Goal: Information Seeking & Learning: Check status

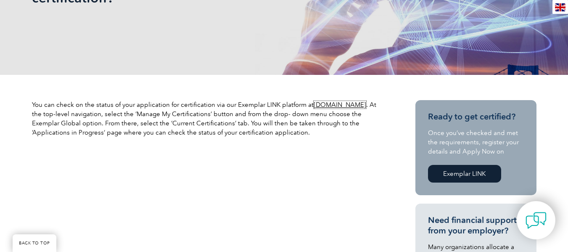
scroll to position [210, 0]
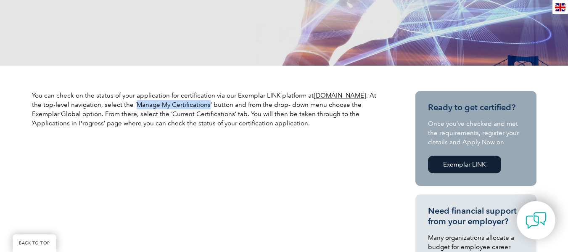
drag, startPoint x: 133, startPoint y: 105, endPoint x: 205, endPoint y: 106, distance: 72.3
click at [205, 106] on p "You can check on the status of your application for certification via our Exemp…" at bounding box center [208, 109] width 353 height 37
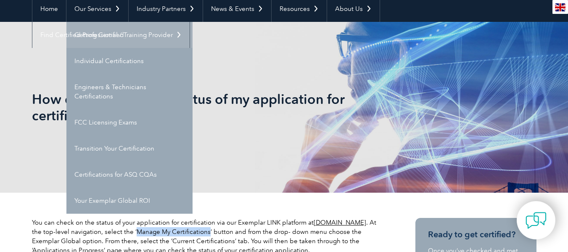
scroll to position [84, 0]
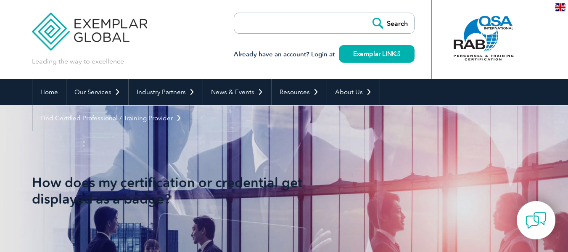
click at [310, 24] on input "search" at bounding box center [282, 23] width 88 height 20
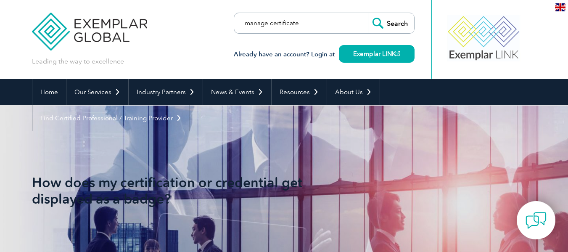
type input "manage certificate"
click at [368, 13] on input "Search" at bounding box center [391, 23] width 46 height 20
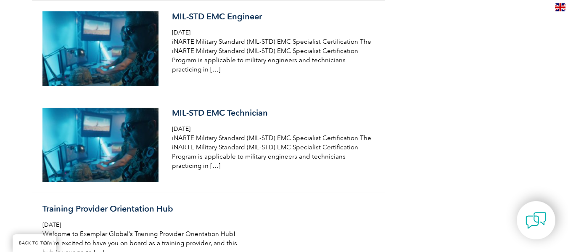
scroll to position [1513, 0]
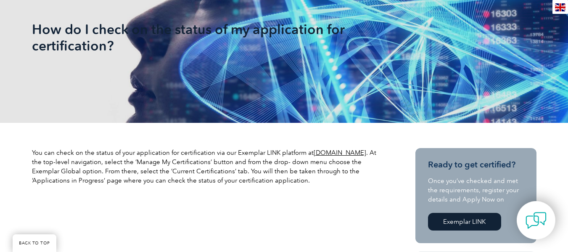
scroll to position [168, 0]
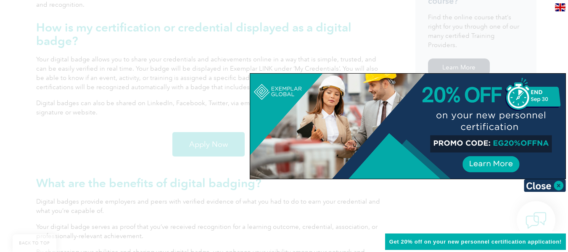
scroll to position [631, 0]
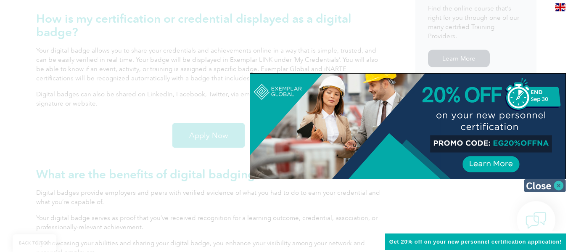
click at [536, 183] on img at bounding box center [545, 185] width 42 height 13
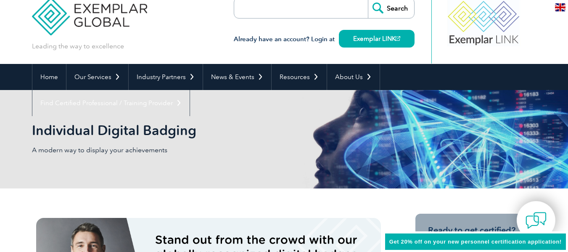
scroll to position [0, 0]
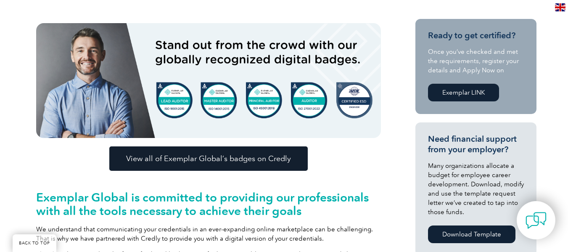
scroll to position [210, 0]
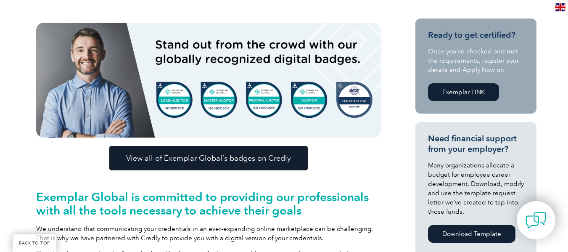
click at [264, 161] on span "View all of Exemplar Global’s badges on Credly" at bounding box center [208, 158] width 165 height 8
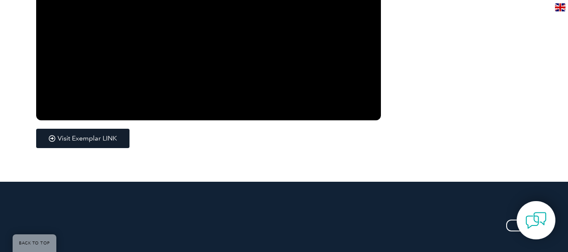
scroll to position [1514, 0]
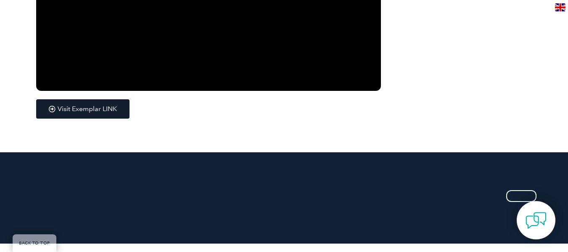
click at [73, 108] on span "Visit Exemplar LINK" at bounding box center [87, 109] width 59 height 7
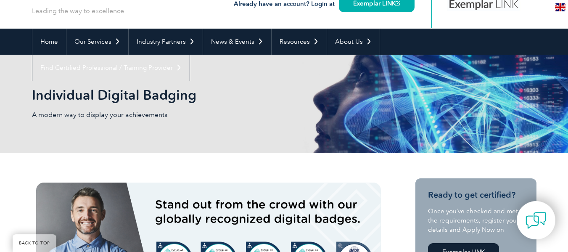
scroll to position [210, 0]
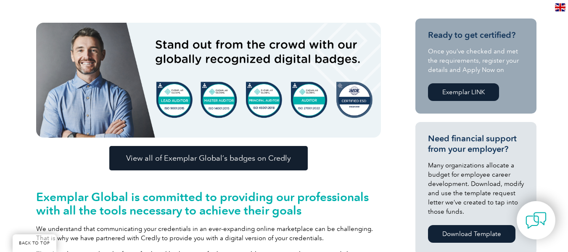
click at [222, 162] on span "View all of Exemplar Global’s badges on Credly" at bounding box center [208, 158] width 165 height 8
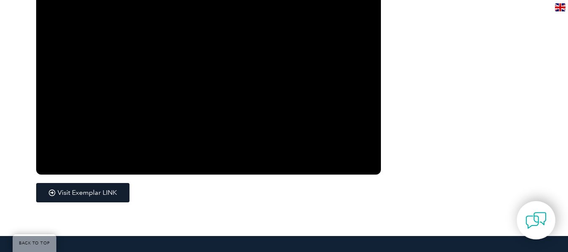
scroll to position [1430, 0]
